Goal: Task Accomplishment & Management: Manage account settings

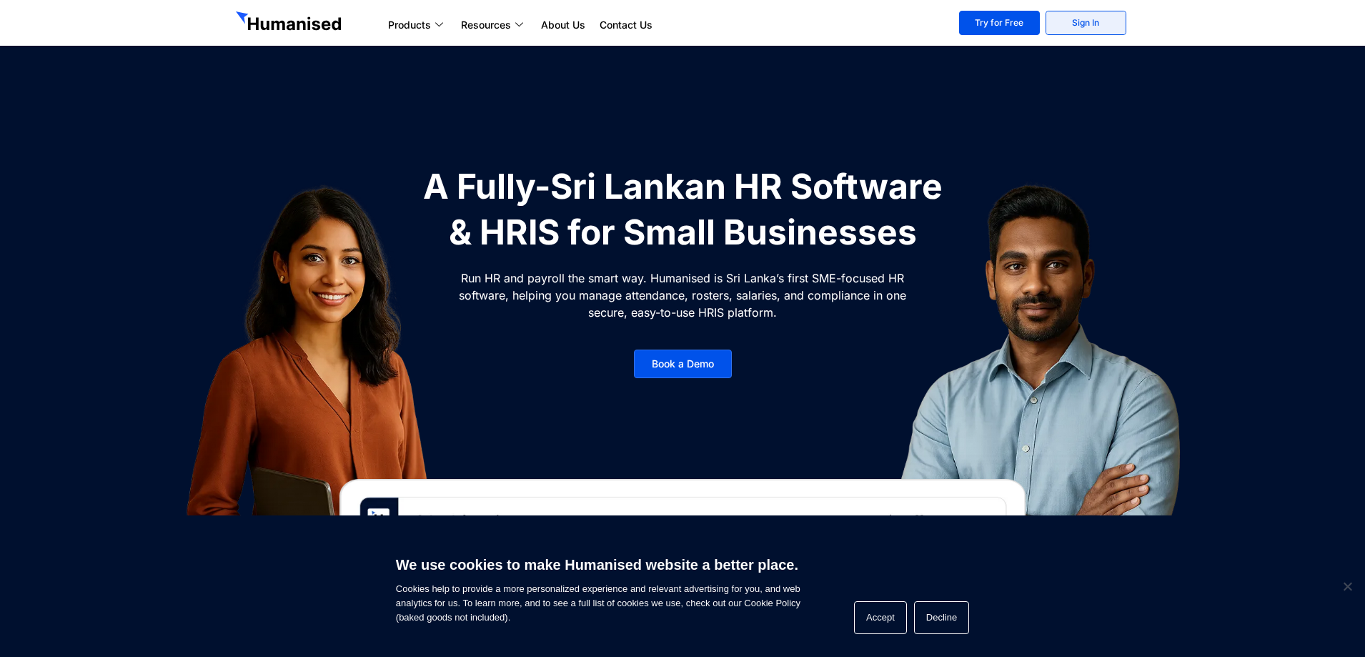
click at [1079, 26] on link "Sign In" at bounding box center [1086, 23] width 81 height 24
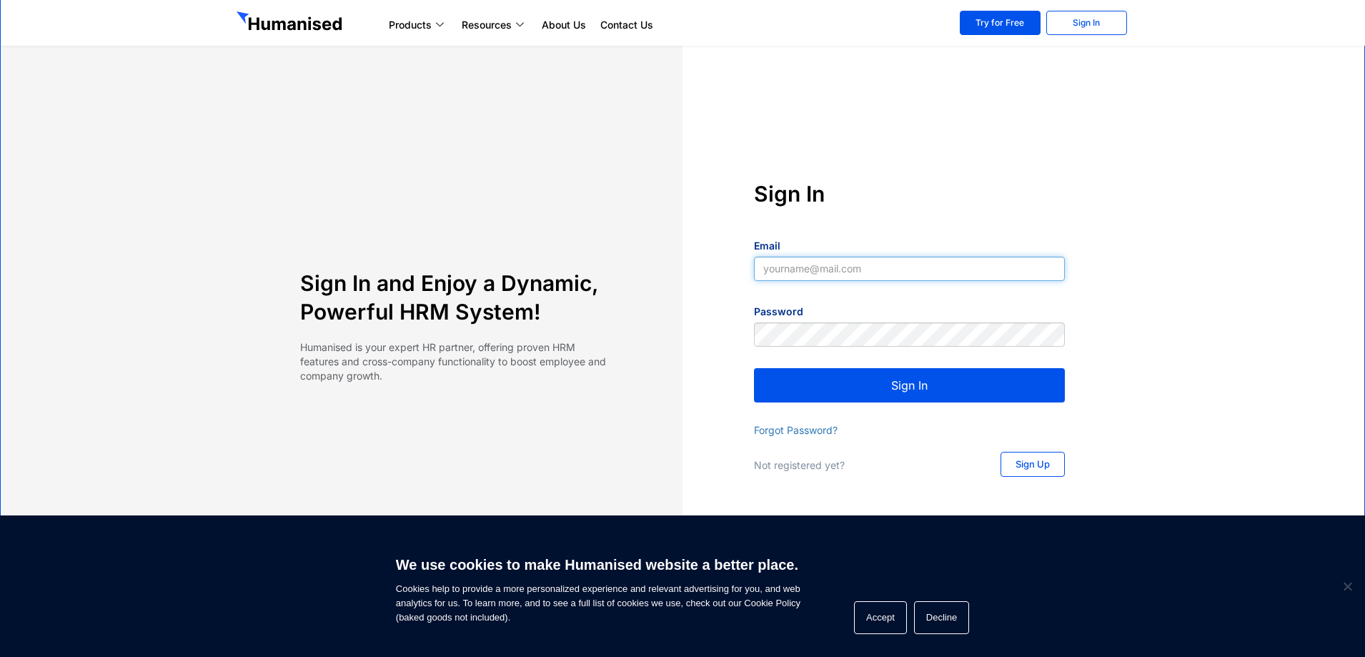
type input "[EMAIL_ADDRESS][DOMAIN_NAME]"
click at [908, 398] on button "Sign In" at bounding box center [909, 385] width 311 height 34
